Goal: Check status: Check status

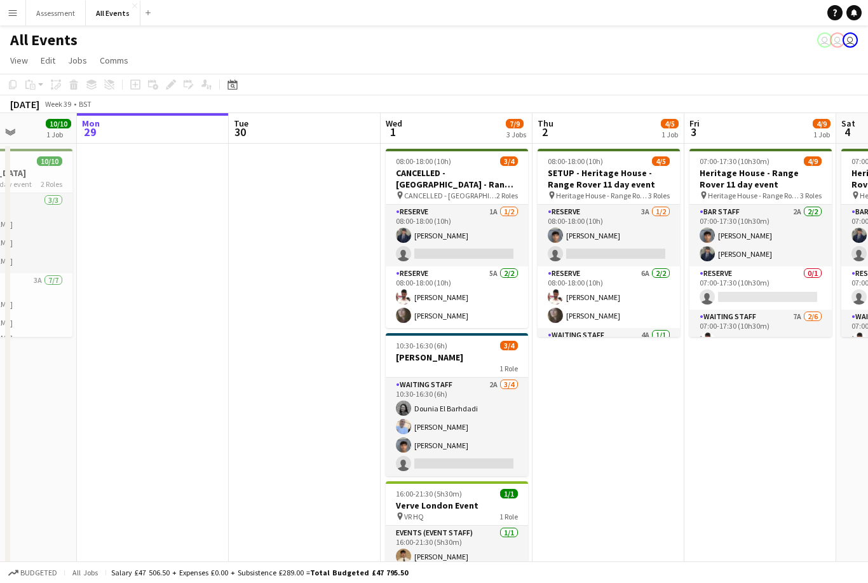
click at [21, 15] on button "Menu" at bounding box center [12, 12] width 25 height 25
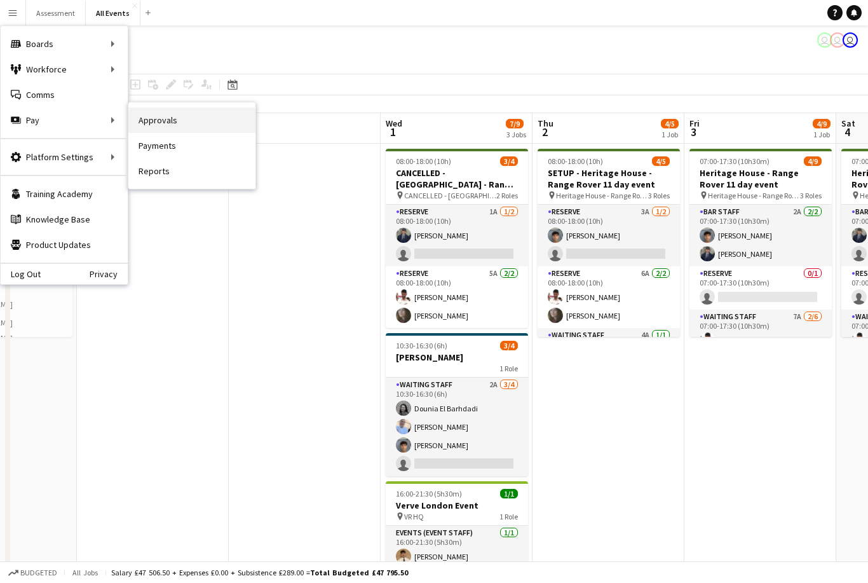
click at [175, 126] on link "Approvals" at bounding box center [191, 119] width 127 height 25
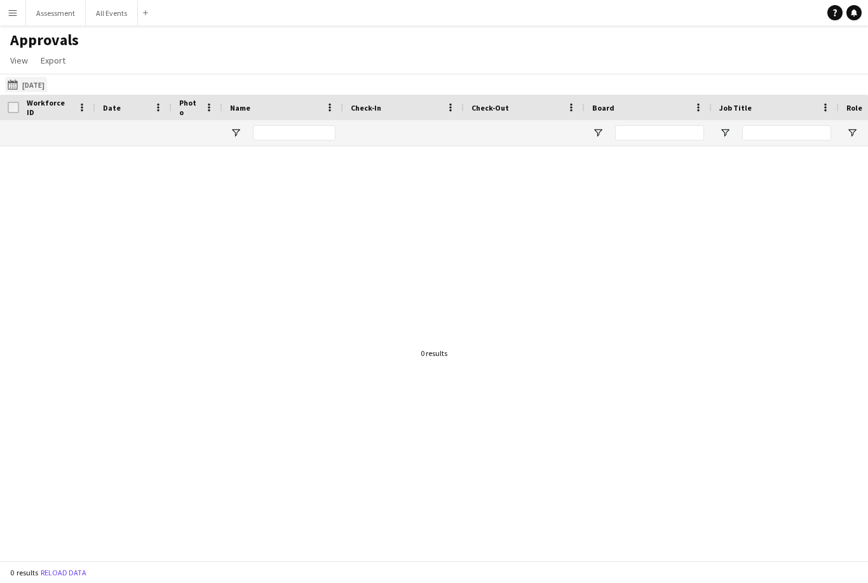
click at [44, 90] on button "[DATE] [DATE]" at bounding box center [26, 84] width 42 height 15
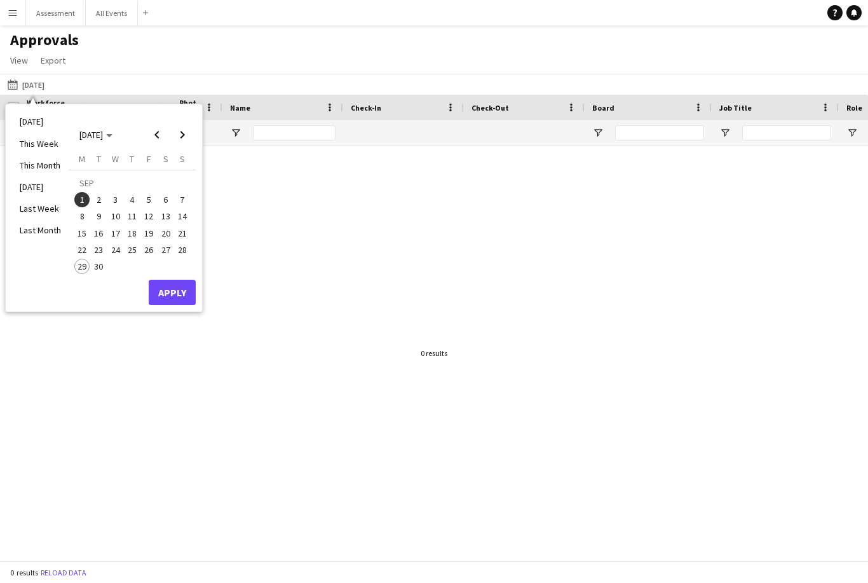
click at [133, 203] on span "4" at bounding box center [132, 199] width 15 height 15
click at [175, 299] on button "Apply" at bounding box center [172, 292] width 47 height 25
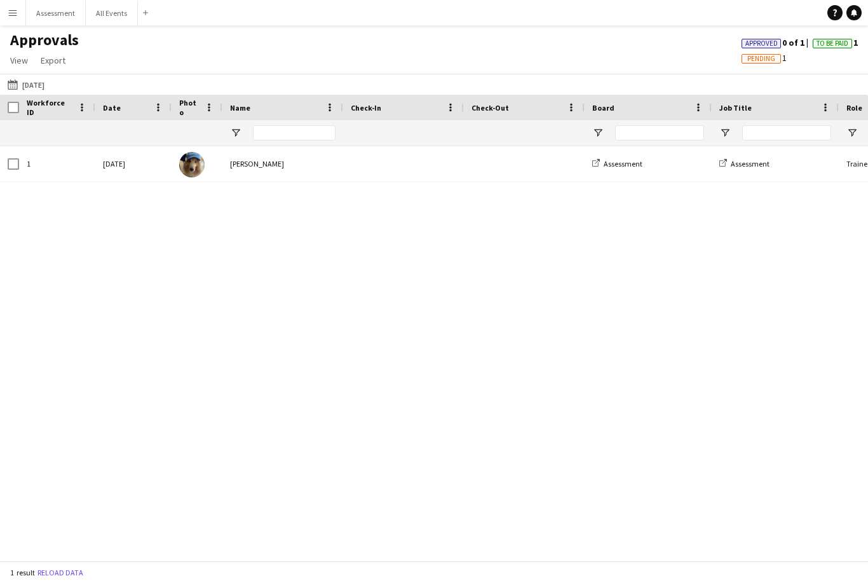
click at [47, 89] on button "[DATE] [DATE]" at bounding box center [26, 84] width 42 height 15
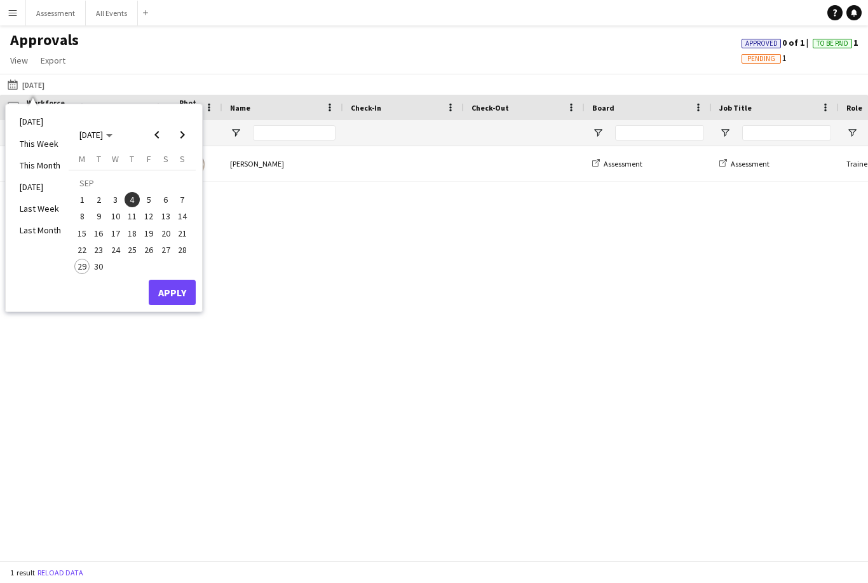
click at [149, 205] on span "5" at bounding box center [148, 199] width 15 height 15
click at [180, 287] on button "Apply" at bounding box center [172, 292] width 47 height 25
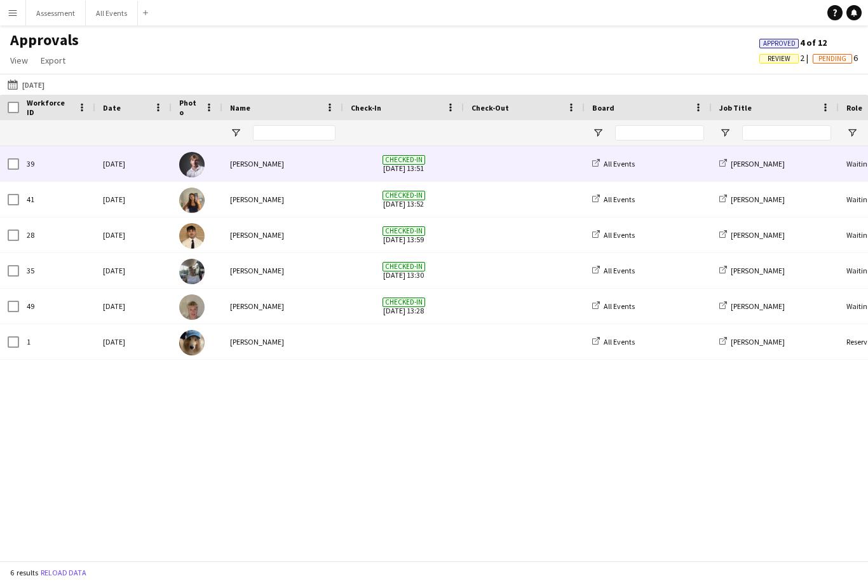
click at [398, 161] on span "Checked-in" at bounding box center [404, 160] width 43 height 10
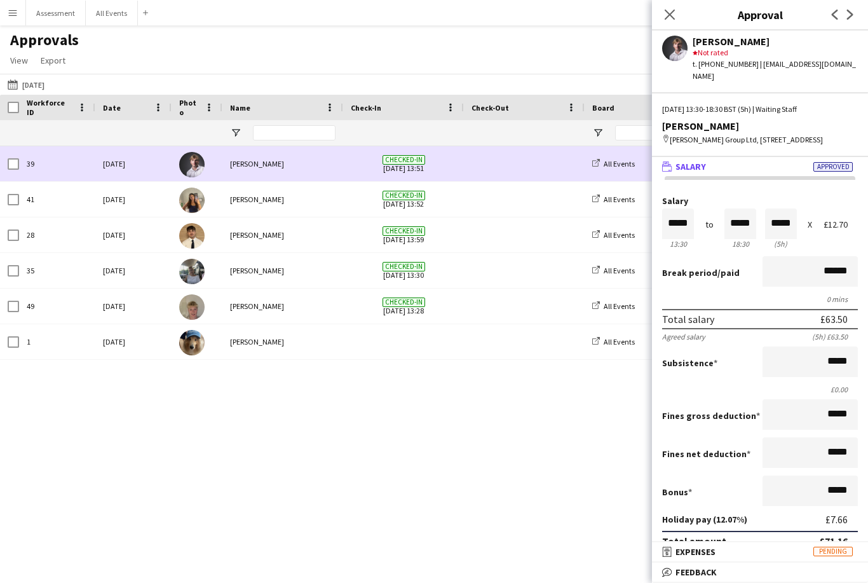
click at [517, 165] on span at bounding box center [523, 163] width 105 height 35
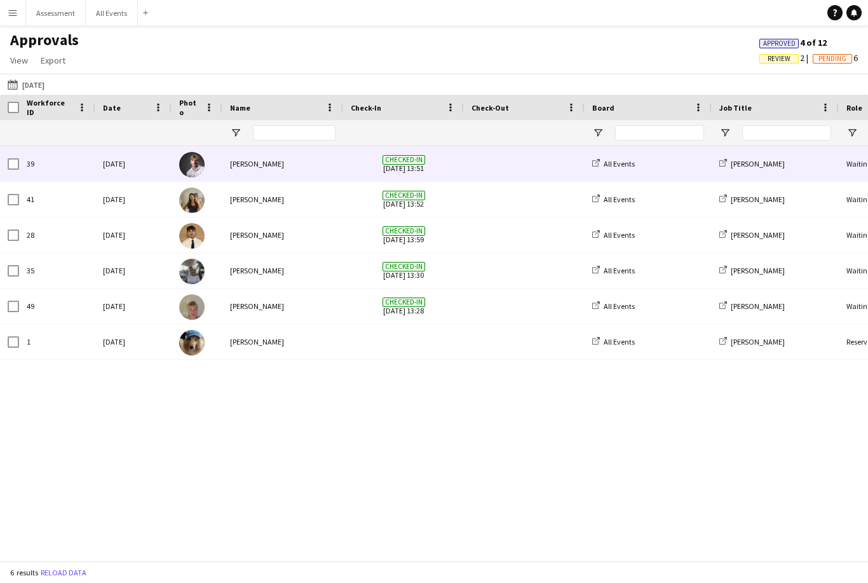
click at [409, 163] on span "Checked-in [DATE] 13:51" at bounding box center [403, 163] width 105 height 35
